Goal: Task Accomplishment & Management: Complete application form

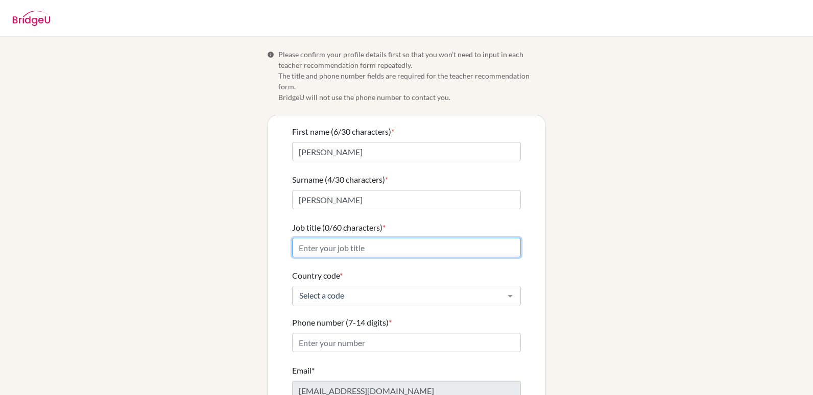
click at [366, 238] on input "Job title (0/60 characters) *" at bounding box center [406, 247] width 229 height 19
paste input "IB DP Psychology & Chemistry Teacher | DP Sciences Subject L"
type input "IB DP Psychology & Chemistry Teacher"
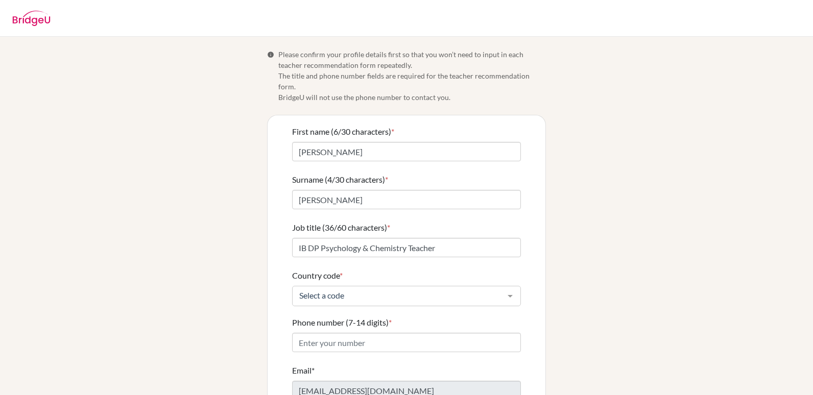
click at [215, 261] on div "Info Please confirm your profile details first so that you won’t need to input …" at bounding box center [406, 252] width 582 height 406
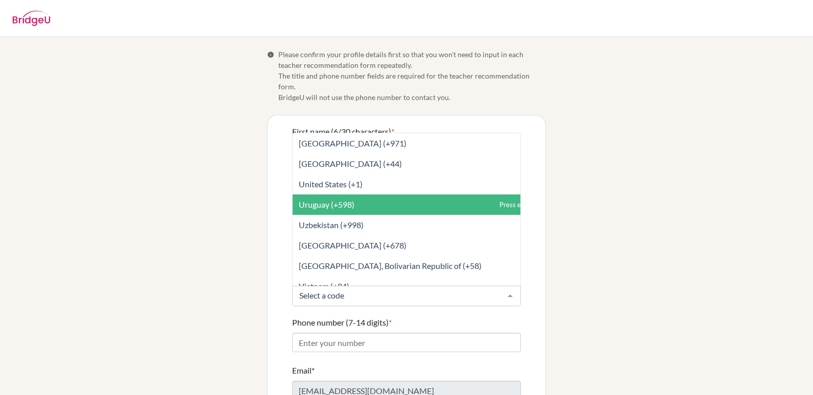
scroll to position [4752, 0]
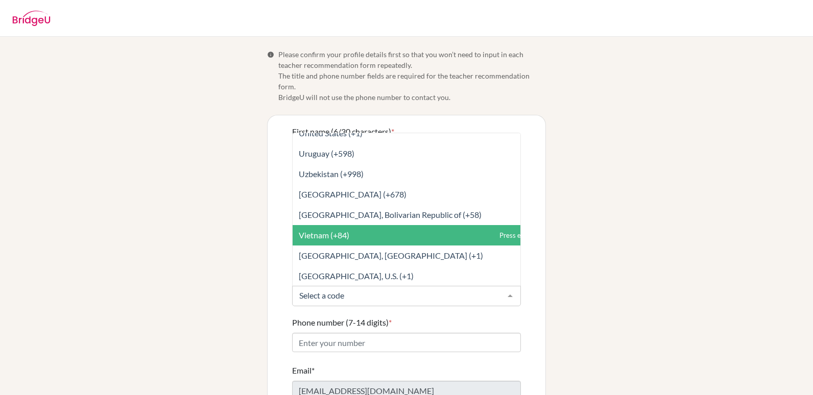
click at [333, 230] on span "Vietnam (+84)" at bounding box center [324, 235] width 51 height 10
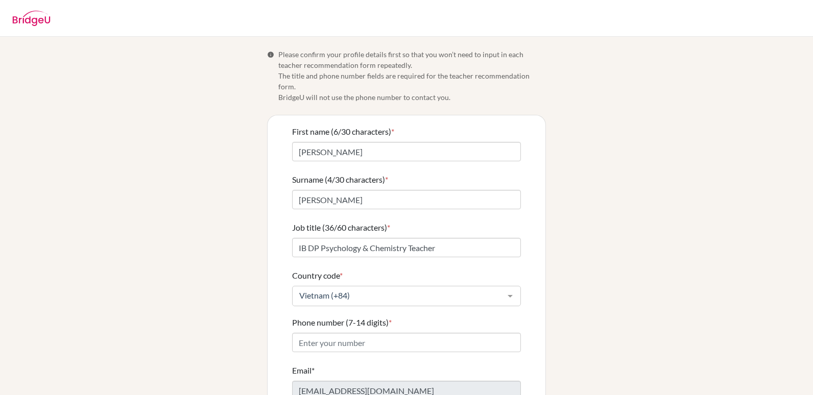
click at [195, 254] on div "Info Please confirm your profile details first so that you won’t need to input …" at bounding box center [406, 252] width 582 height 406
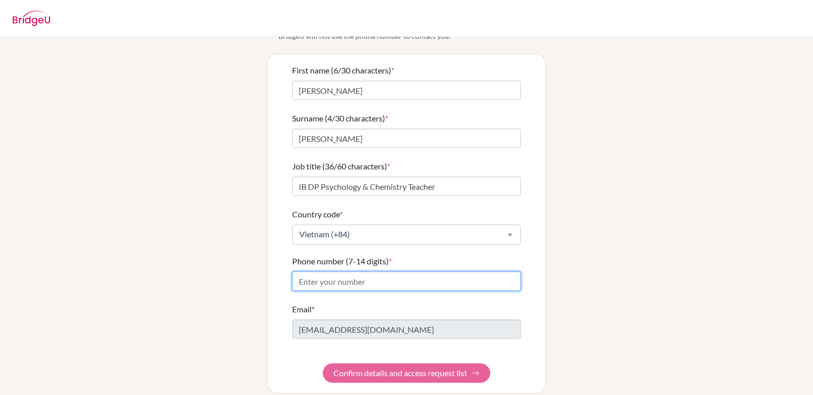
click at [298, 272] on input "Phone number (7-14 digits) *" at bounding box center [406, 281] width 229 height 19
type input "896983867"
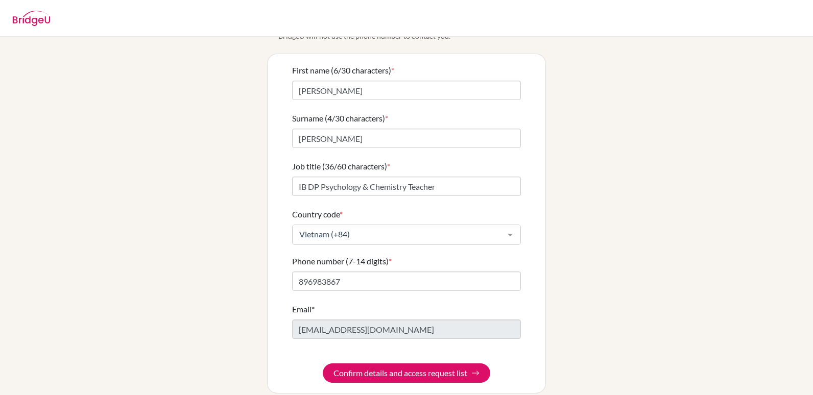
click at [179, 190] on div "Info Please confirm your profile details first so that you won’t need to input …" at bounding box center [406, 191] width 582 height 406
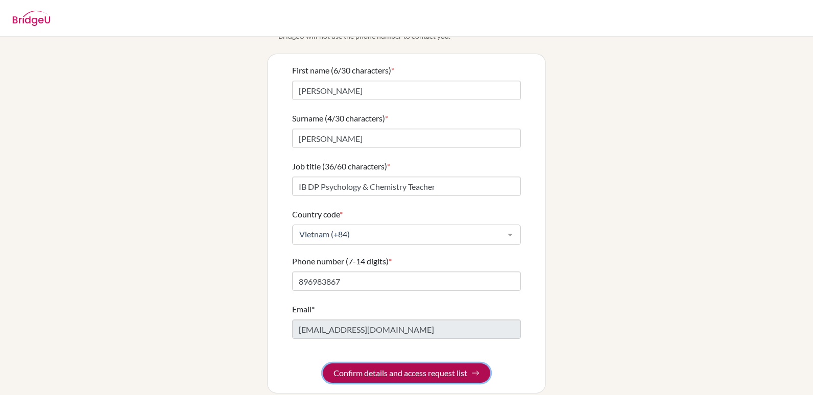
click at [400, 364] on button "Confirm details and access request list" at bounding box center [407, 373] width 168 height 19
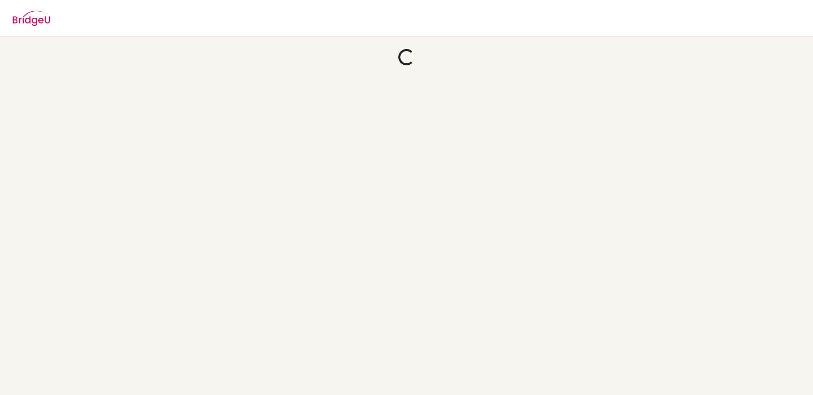
scroll to position [0, 0]
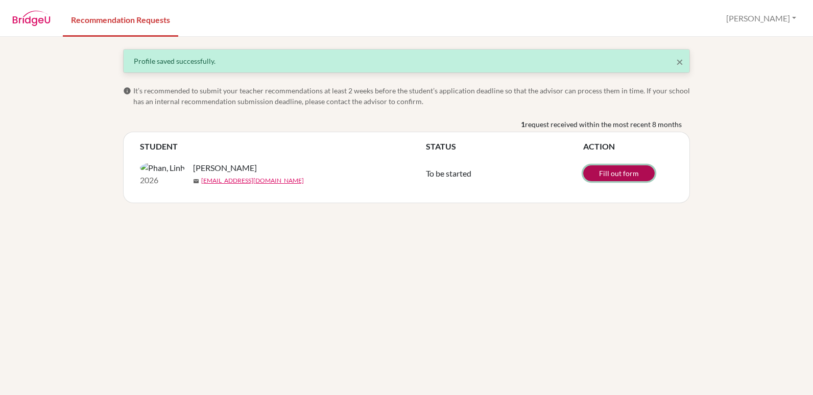
click at [613, 177] on link "Fill out form" at bounding box center [619, 174] width 72 height 16
